Goal: Task Accomplishment & Management: Complete application form

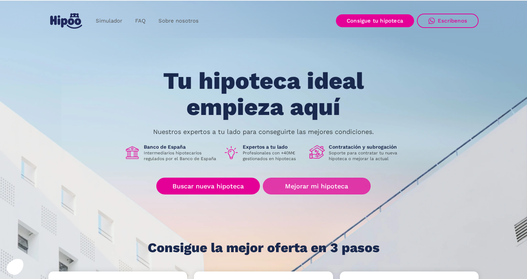
click at [296, 187] on link "Mejorar mi hipoteca" at bounding box center [317, 186] width 108 height 17
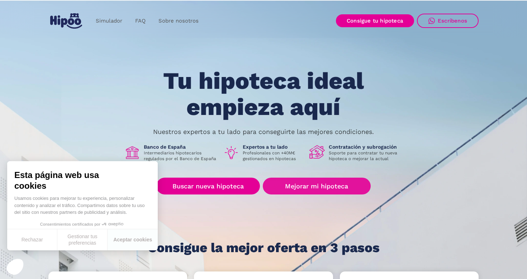
click at [295, 192] on link "Mejorar mi hipoteca" at bounding box center [317, 186] width 108 height 17
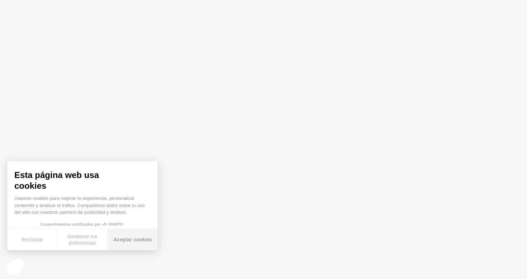
click at [142, 240] on button "Aceptar cookies" at bounding box center [133, 240] width 50 height 21
